Goal: Task Accomplishment & Management: Manage account settings

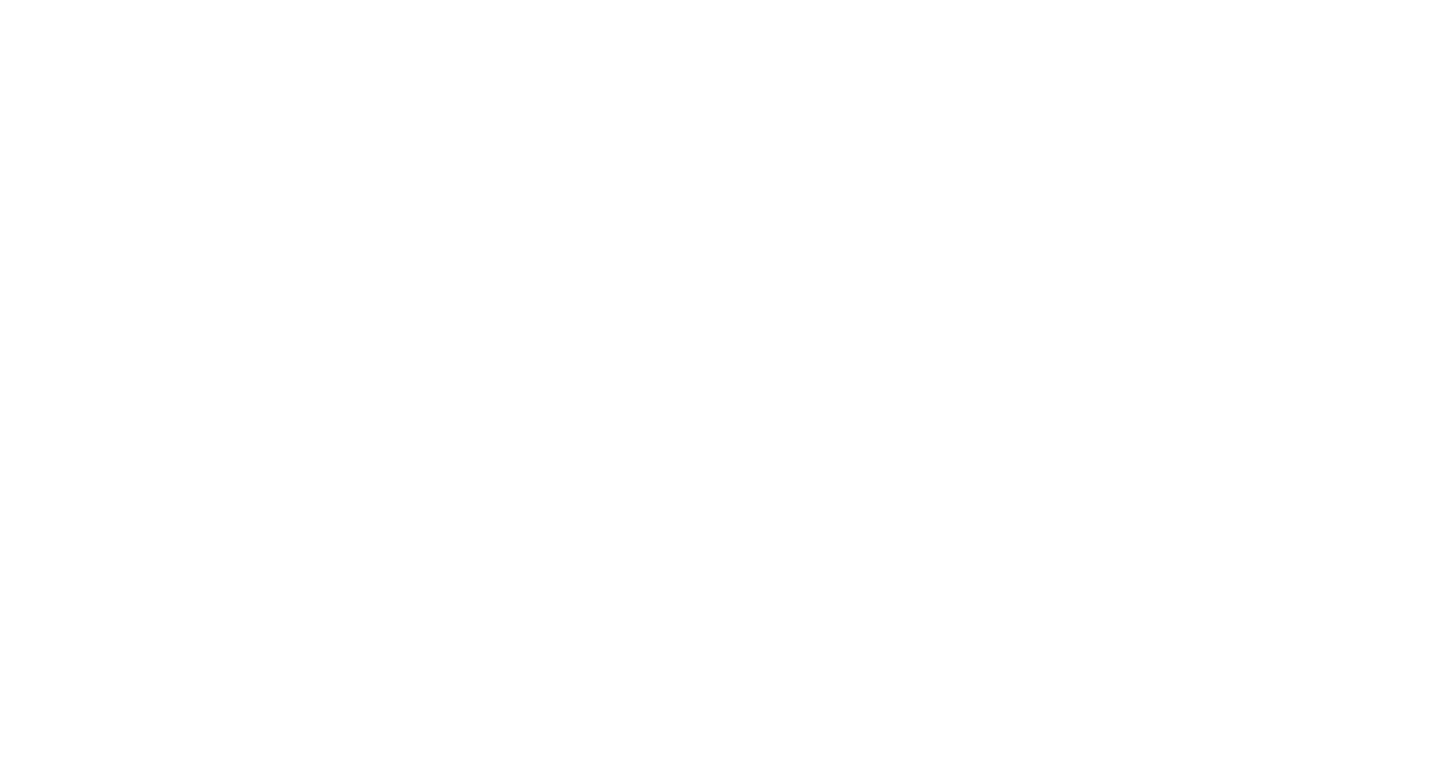
select select "Song"
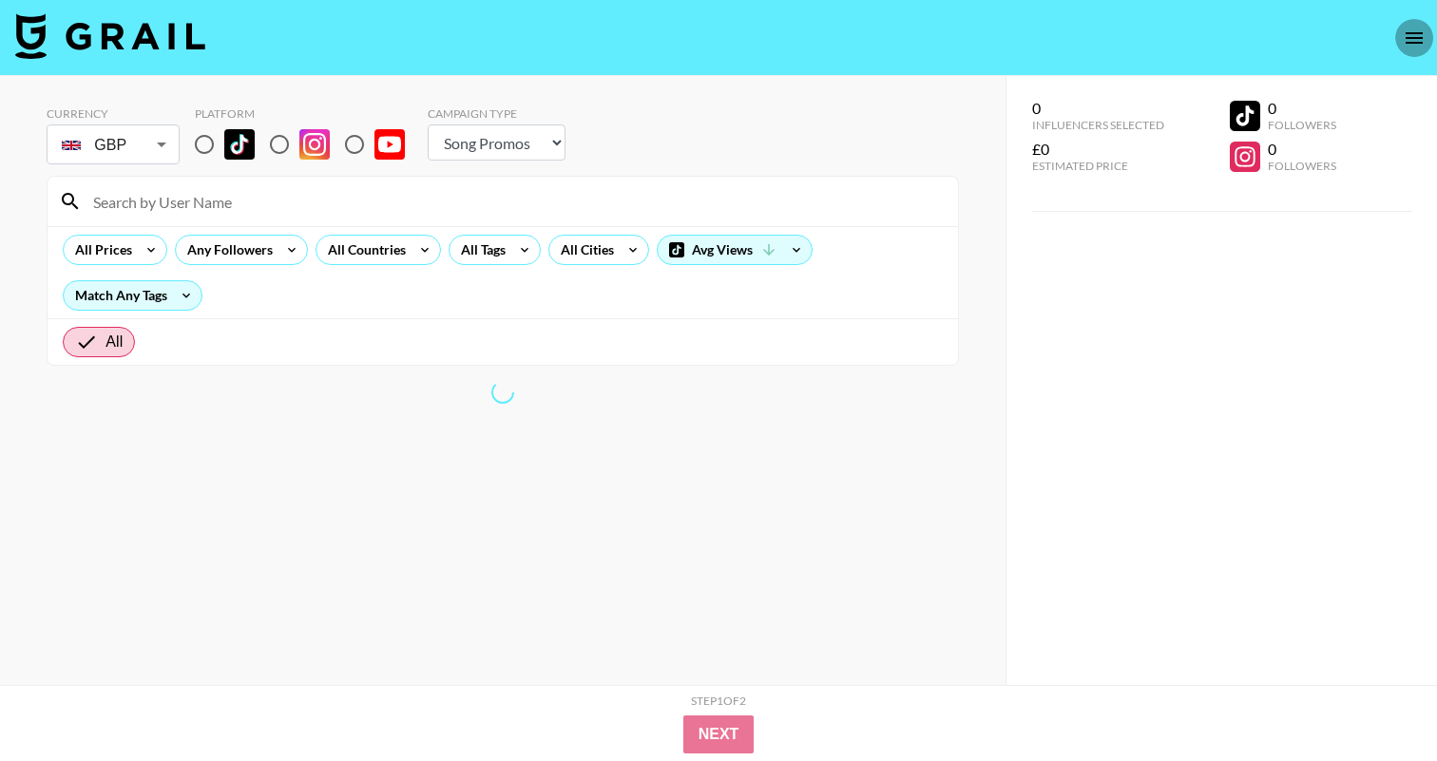
click at [1420, 38] on icon "open drawer" at bounding box center [1414, 38] width 23 height 23
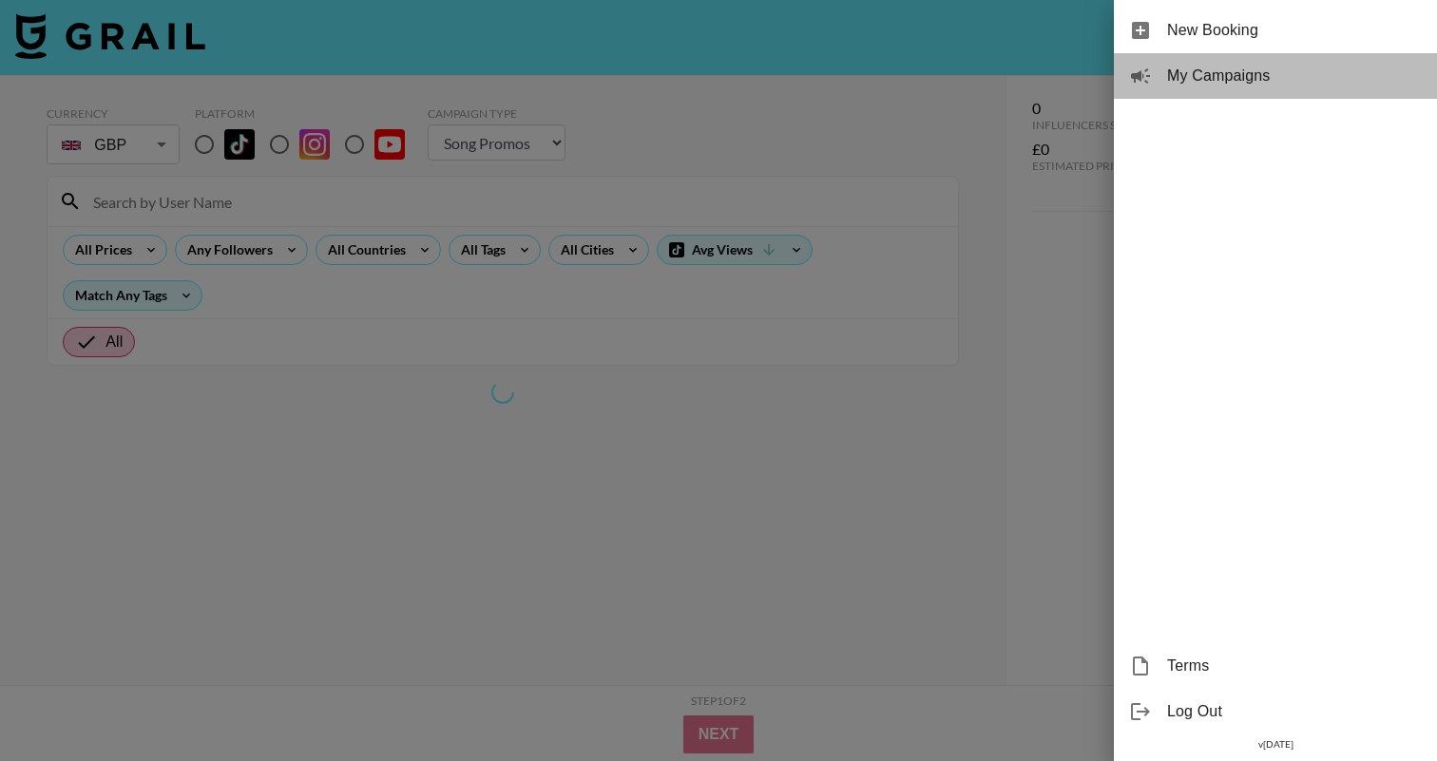
click at [1245, 68] on span "My Campaigns" at bounding box center [1294, 76] width 255 height 23
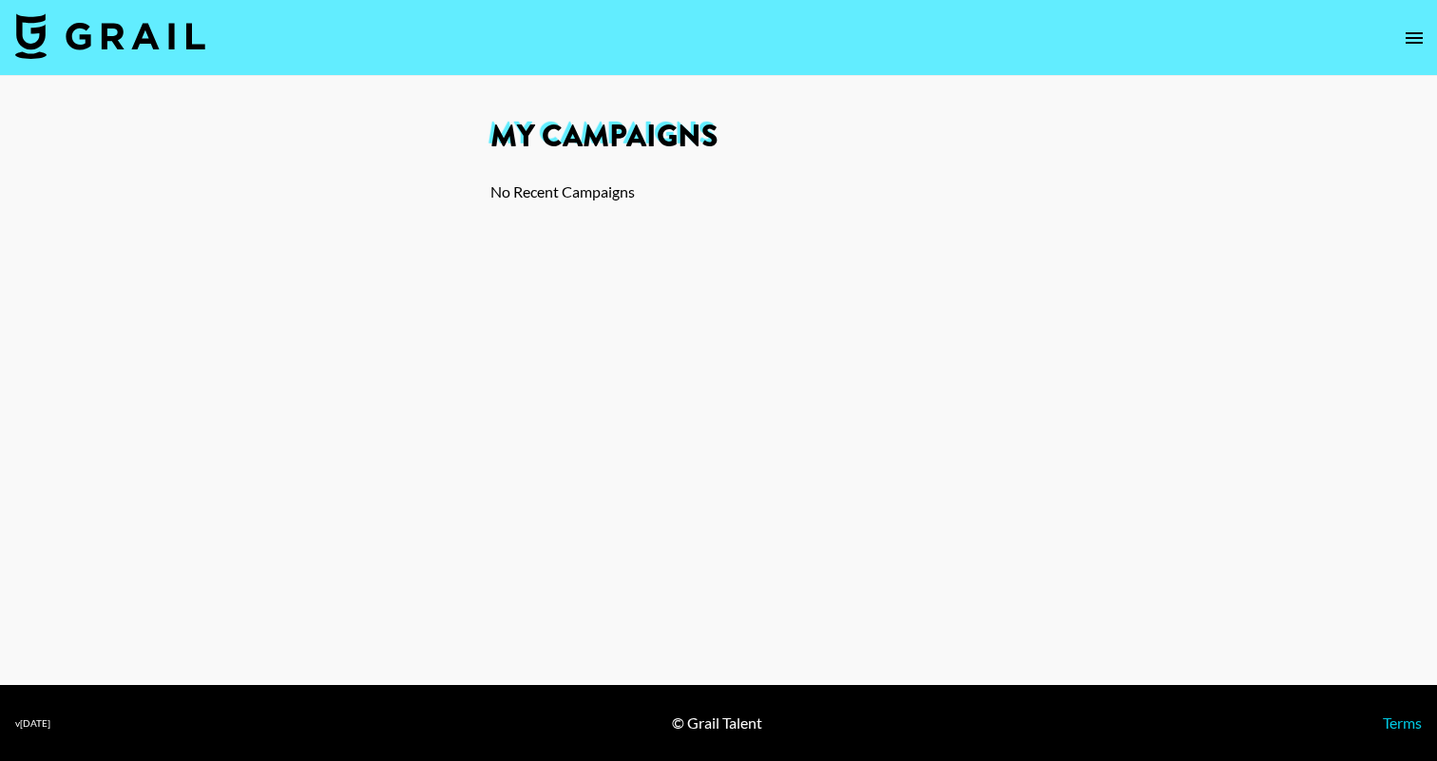
click at [621, 193] on div "No Recent Campaigns" at bounding box center [719, 192] width 456 height 19
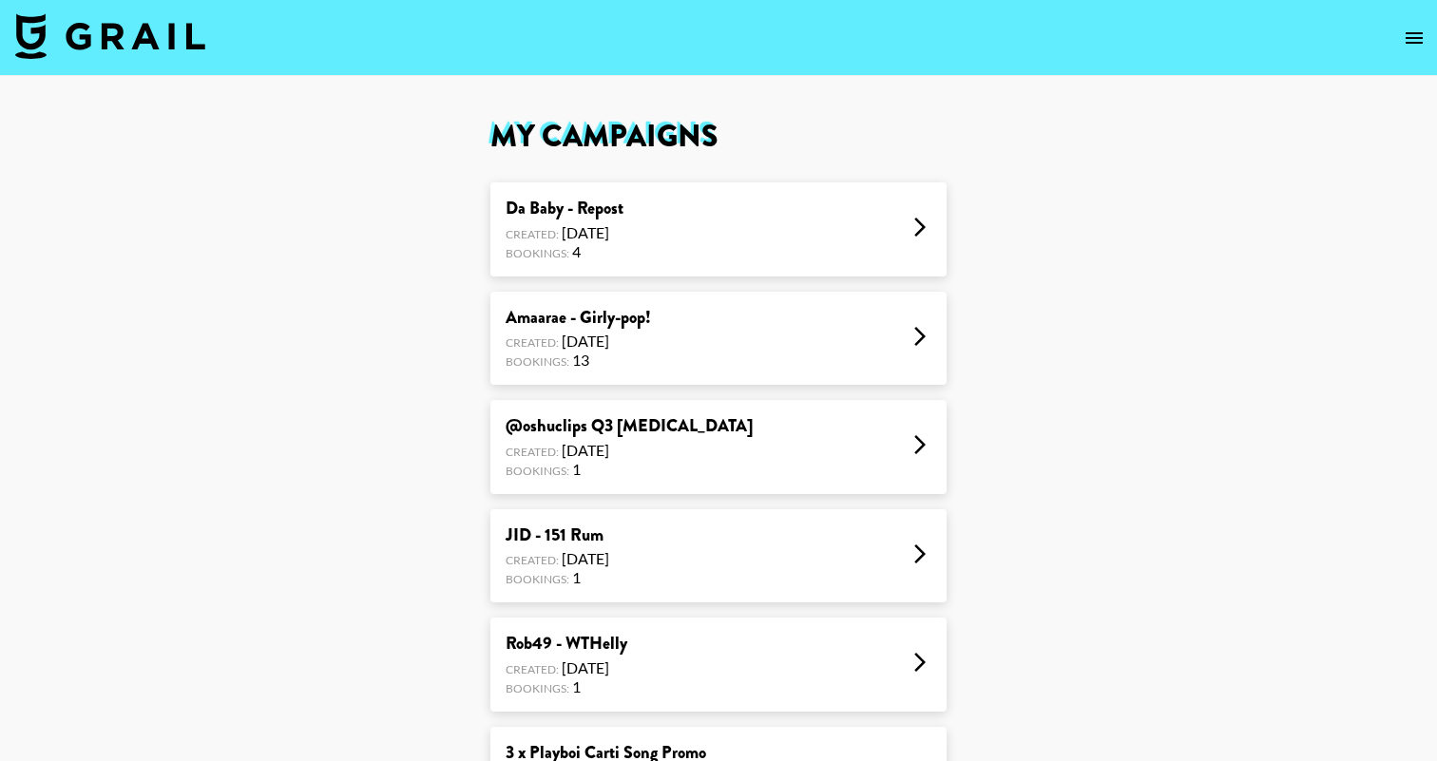
click at [684, 345] on div "Amaarae - Girly-pop! Created: [DATE] Bookings: 13" at bounding box center [719, 339] width 456 height 94
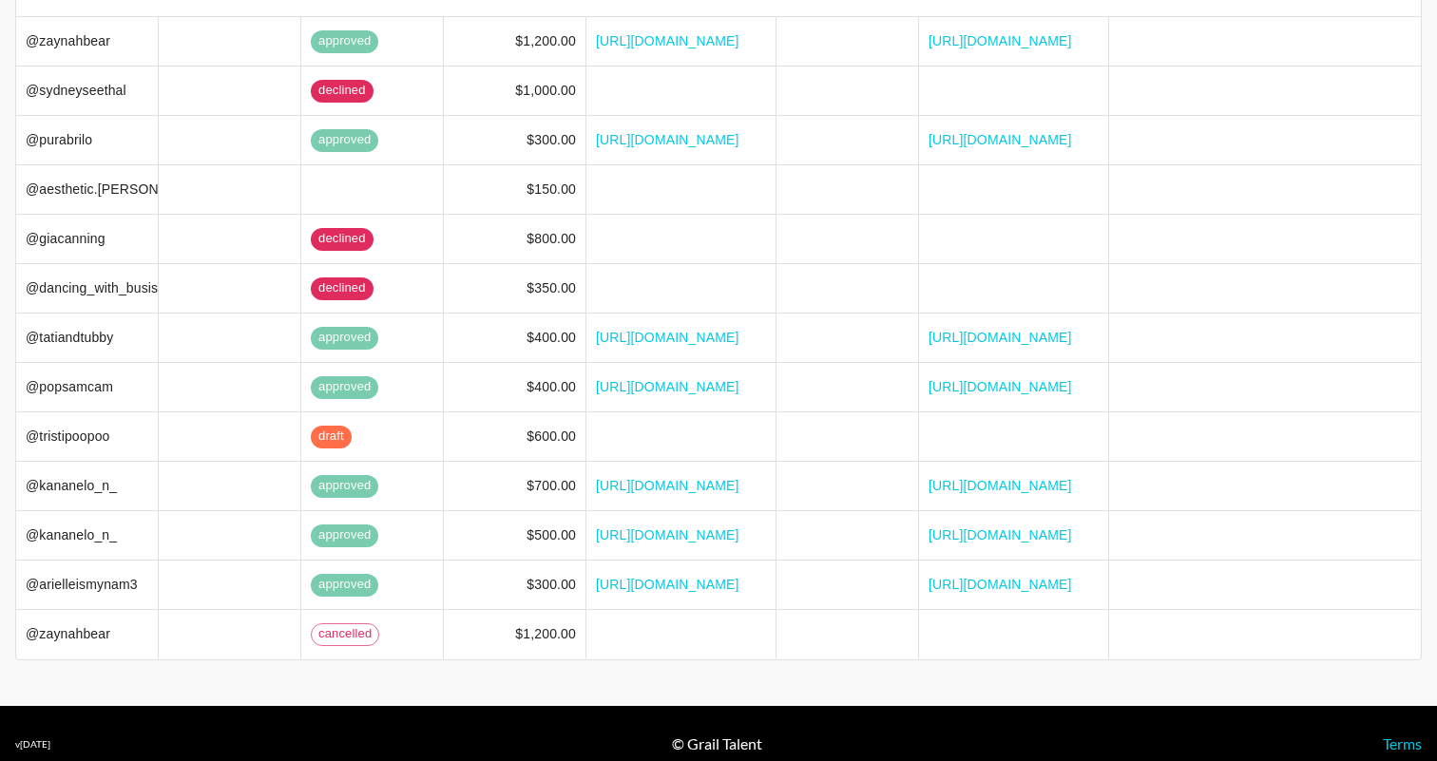
scroll to position [241, 0]
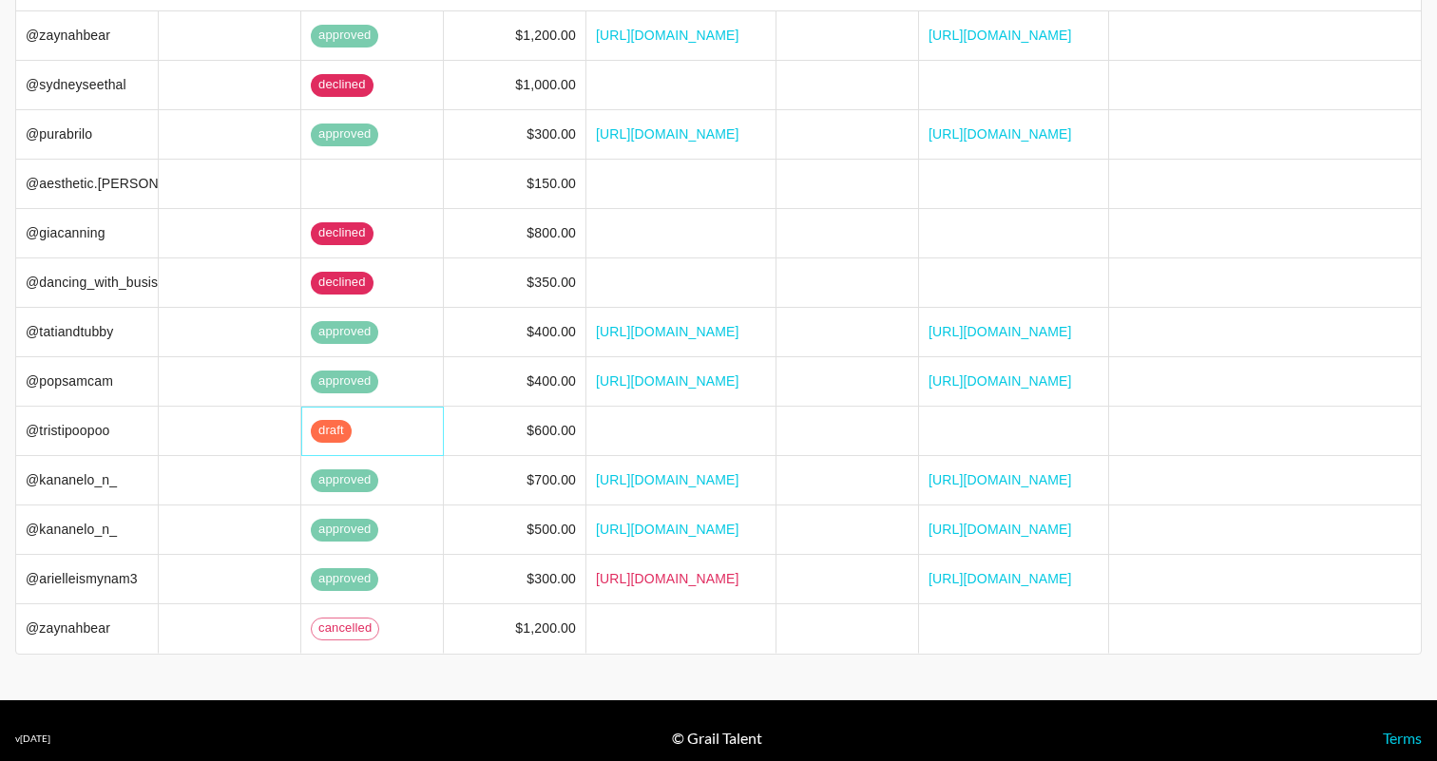
click at [331, 422] on span "draft" at bounding box center [331, 431] width 41 height 18
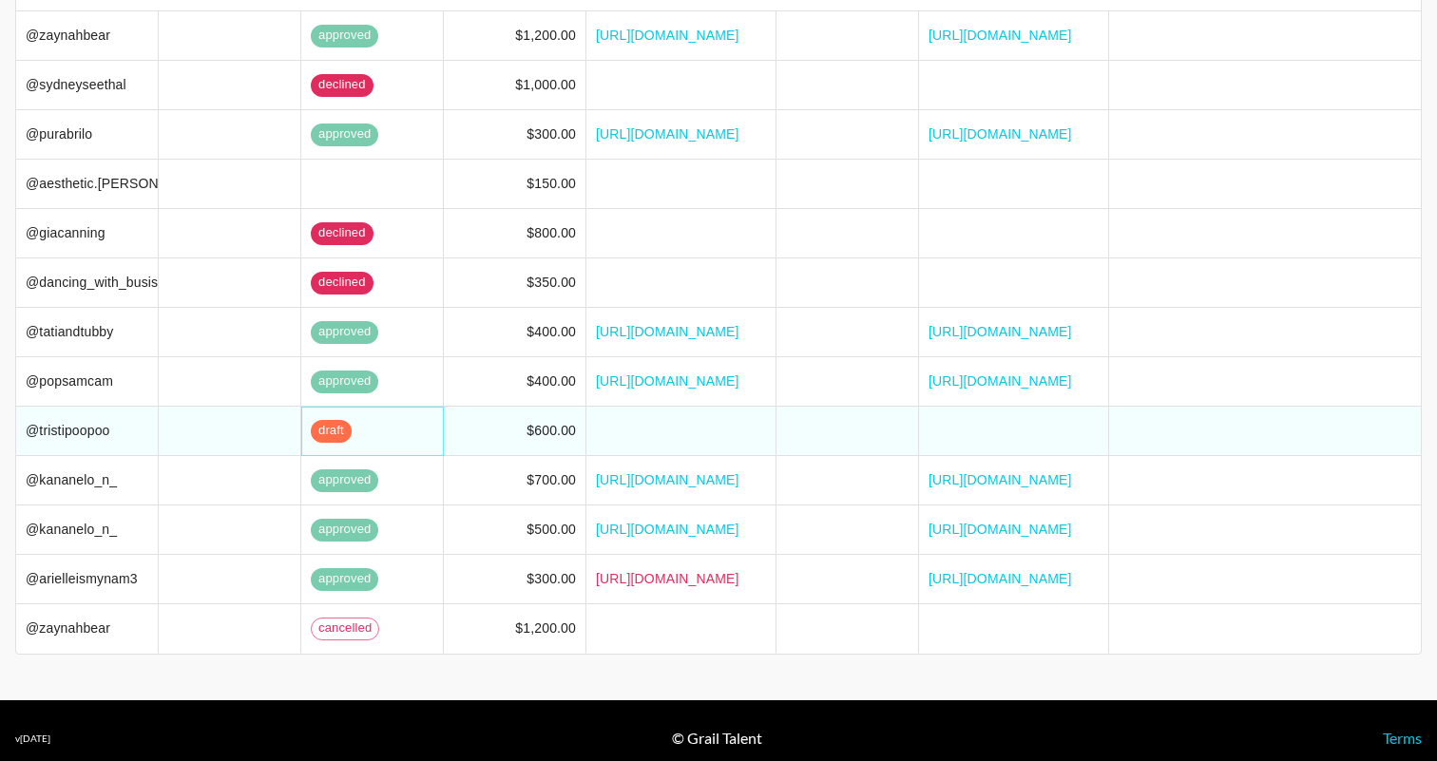
scroll to position [286, 0]
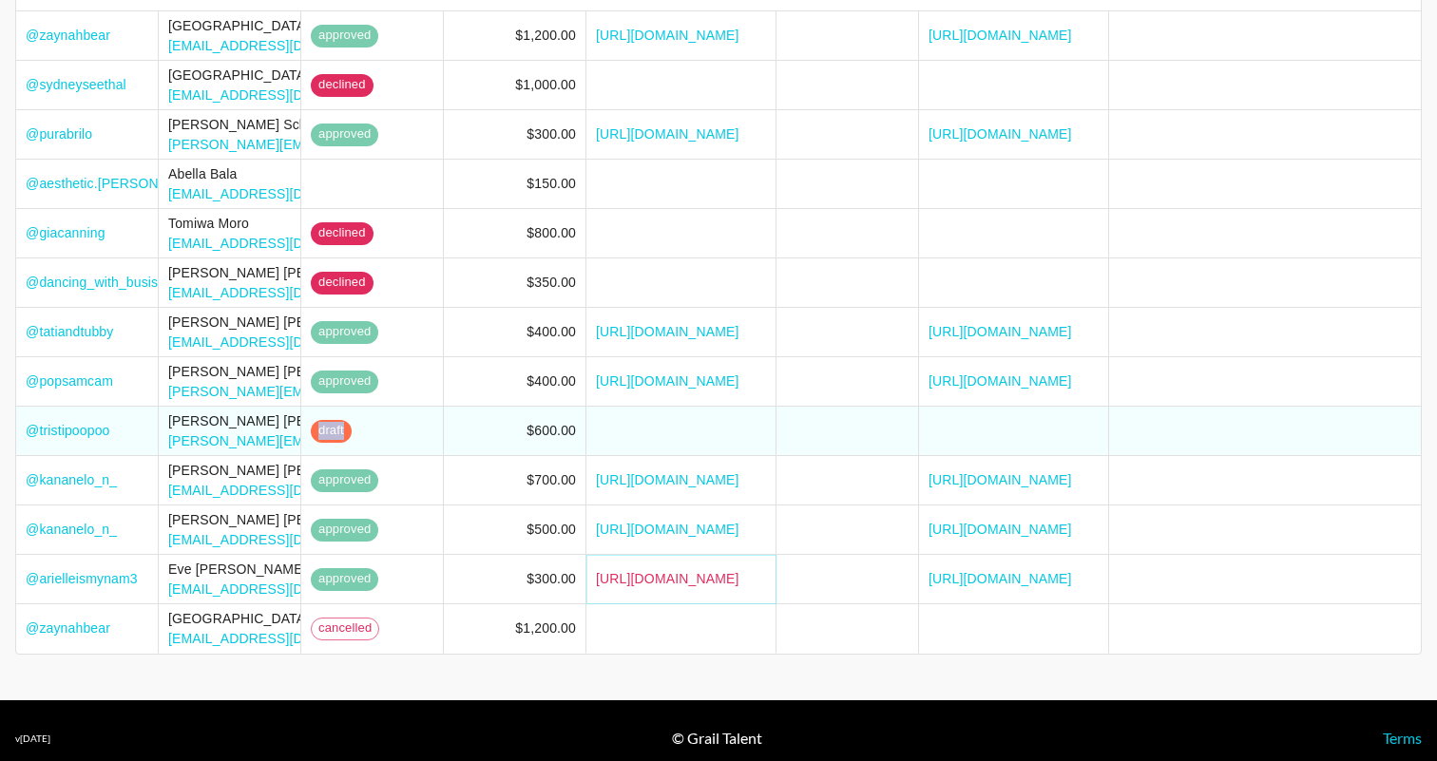
click at [718, 569] on link "[URL][DOMAIN_NAME]" at bounding box center [668, 578] width 144 height 19
